Goal: Connect with others: Connect with others

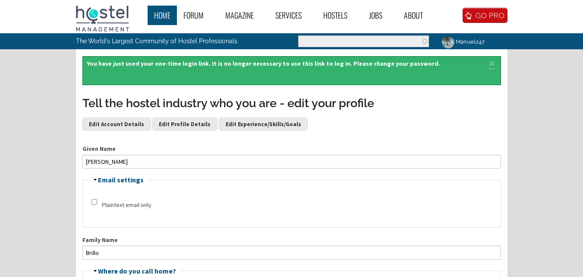
click at [168, 16] on link "Home" at bounding box center [162, 15] width 29 height 19
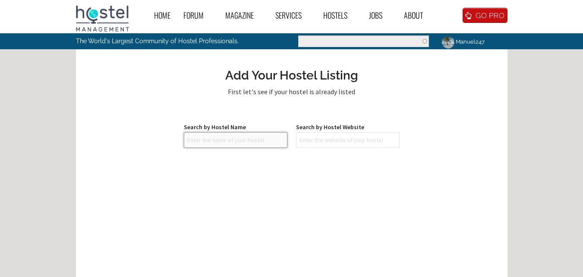
click at [266, 139] on input "text" at bounding box center [236, 140] width 104 height 16
type input "my hostel boracay"
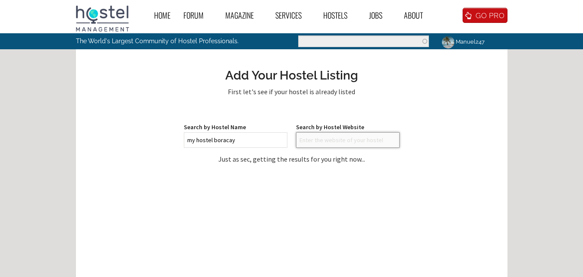
click at [323, 144] on input "text" at bounding box center [348, 140] width 104 height 16
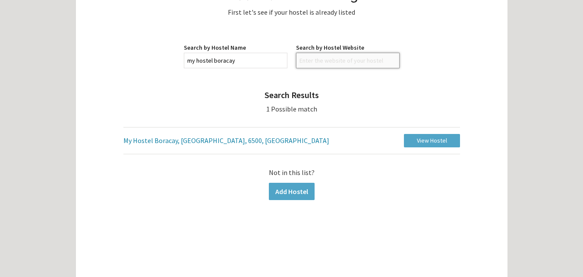
scroll to position [80, 0]
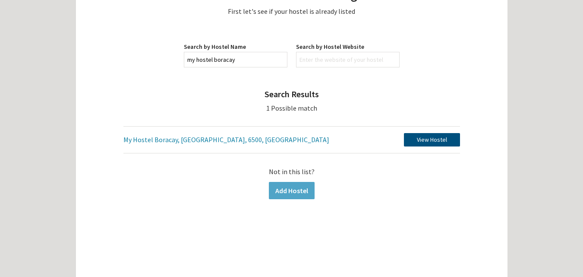
click at [430, 138] on link "View Hostel" at bounding box center [432, 139] width 56 height 13
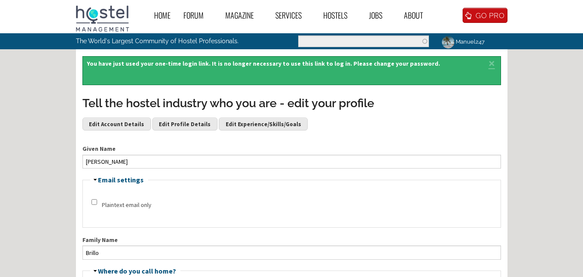
click at [464, 40] on link "Manuel247" at bounding box center [463, 41] width 54 height 17
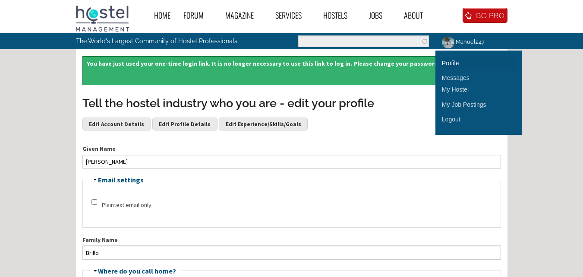
click at [455, 60] on link "Profile" at bounding box center [478, 63] width 73 height 12
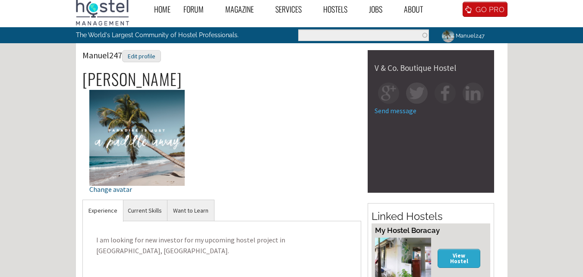
scroll to position [5, 0]
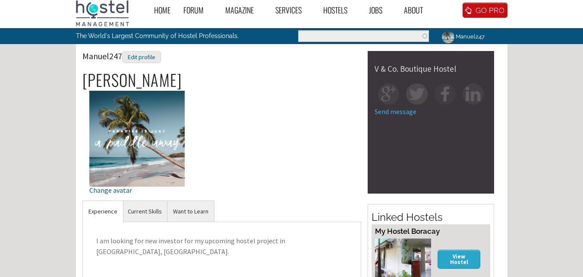
click at [401, 110] on link "Send message" at bounding box center [396, 111] width 42 height 9
